Goal: Task Accomplishment & Management: Use online tool/utility

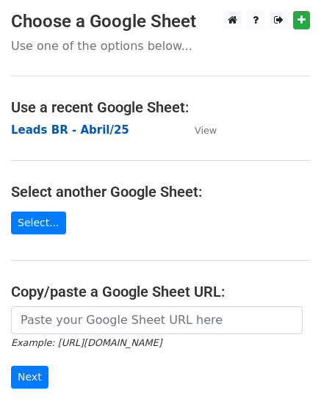
click at [95, 130] on strong "Leads BR - Abril/25" at bounding box center [70, 129] width 118 height 13
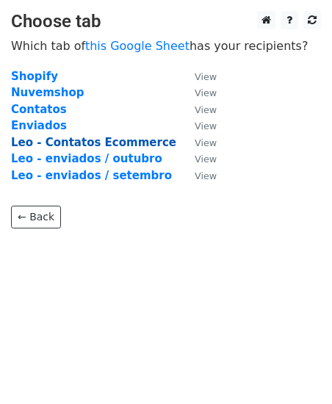
click at [134, 144] on strong "Leo - Contatos Ecommerce" at bounding box center [93, 142] width 165 height 13
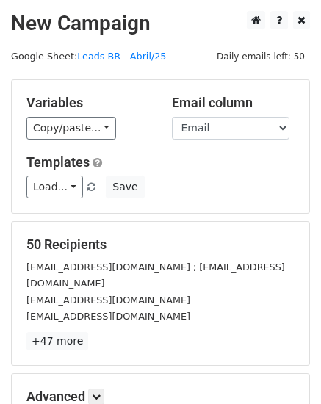
scroll to position [167, 0]
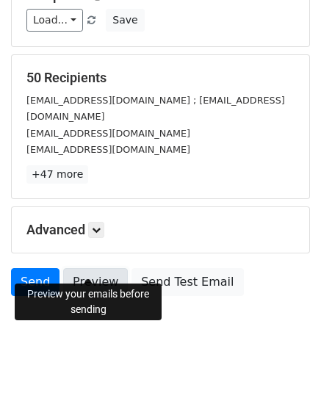
click at [83, 268] on link "Preview" at bounding box center [95, 282] width 65 height 28
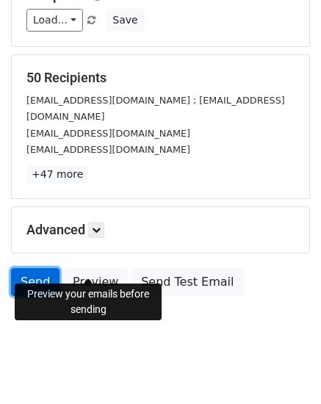
click at [38, 268] on link "Send" at bounding box center [35, 282] width 48 height 28
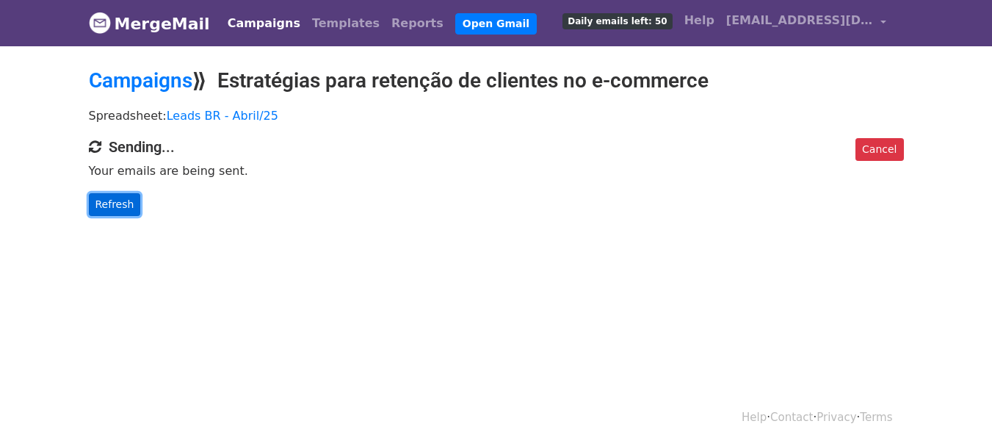
click at [123, 202] on link "Refresh" at bounding box center [115, 204] width 52 height 23
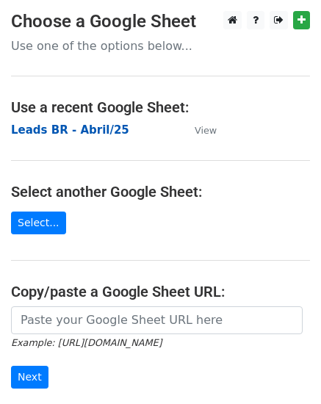
click at [91, 129] on strong "Leads BR - Abril/25" at bounding box center [70, 129] width 118 height 13
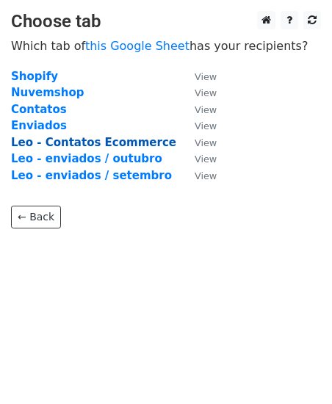
click at [115, 140] on strong "Leo - Contatos Ecommerce" at bounding box center [93, 142] width 165 height 13
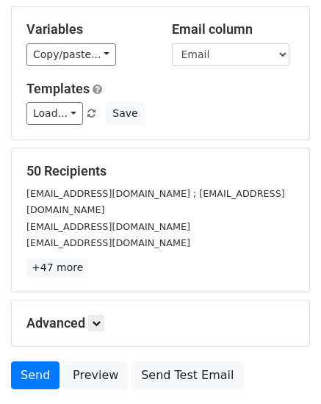
scroll to position [147, 0]
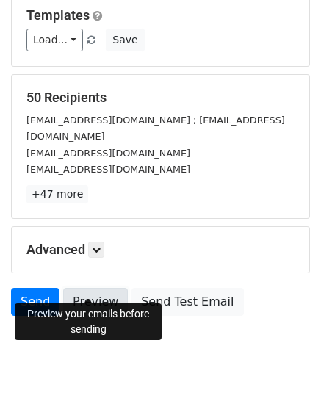
click at [95, 288] on link "Preview" at bounding box center [95, 302] width 65 height 28
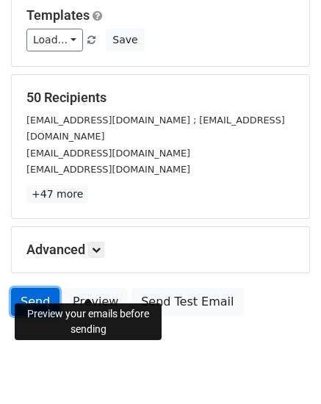
click at [32, 288] on link "Send" at bounding box center [35, 302] width 48 height 28
